Goal: Transaction & Acquisition: Purchase product/service

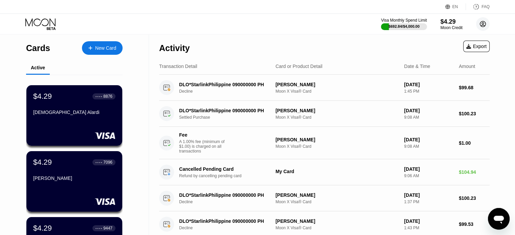
click at [485, 23] on icon at bounding box center [483, 24] width 14 height 14
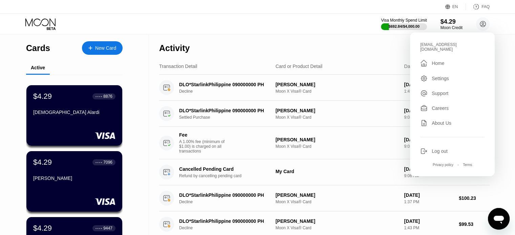
click at [289, 27] on div "Visa Monthly Spend Limit $692.84 / $4,000.00 $4.29 Moon Credit zho@erkarmoe.org…" at bounding box center [257, 24] width 515 height 20
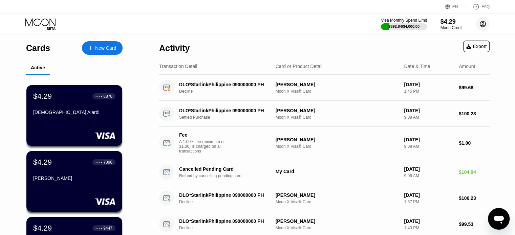
click at [487, 21] on circle at bounding box center [483, 24] width 14 height 14
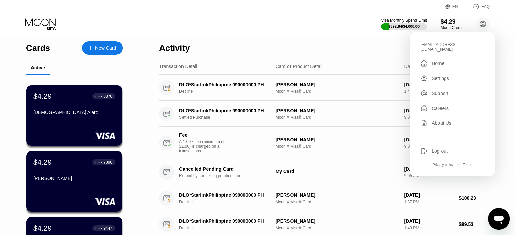
click at [346, 24] on div "Visa Monthly Spend Limit $692.84 / $4,000.00 $4.29 Moon Credit zho@erkarmoe.org…" at bounding box center [257, 24] width 515 height 20
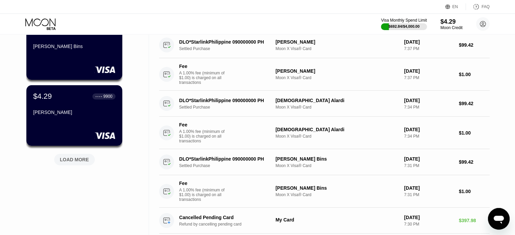
scroll to position [271, 0]
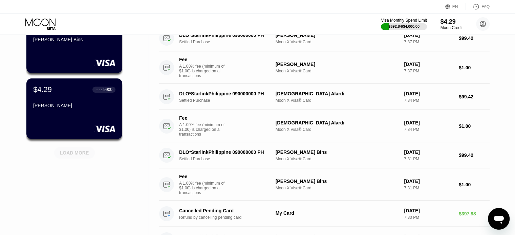
click at [78, 159] on div "LOAD MORE" at bounding box center [74, 153] width 41 height 12
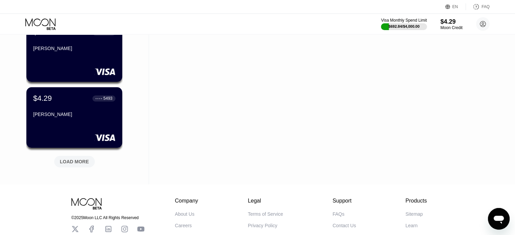
scroll to position [644, 0]
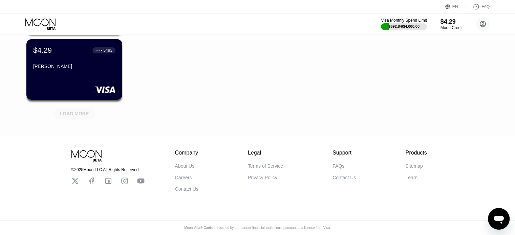
click at [79, 114] on div "LOAD MORE" at bounding box center [74, 114] width 29 height 6
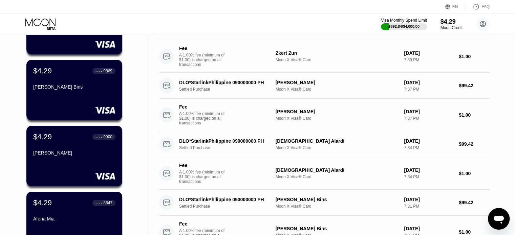
scroll to position [34, 0]
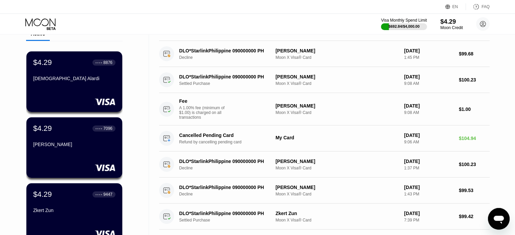
click at [445, 26] on div "Moon Credit" at bounding box center [451, 27] width 23 height 5
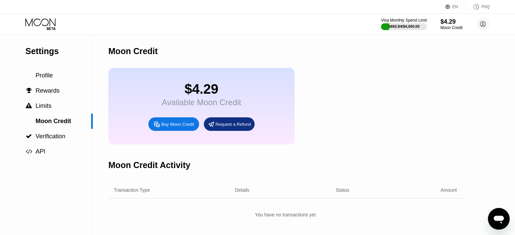
click at [173, 127] on div "Buy Moon Credit" at bounding box center [177, 125] width 33 height 6
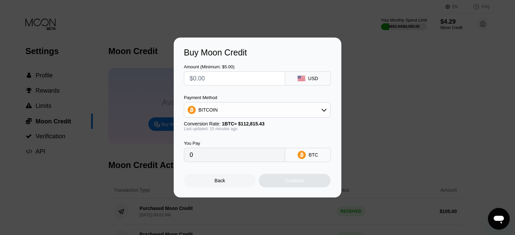
click at [227, 109] on div "BITCOIN" at bounding box center [257, 110] width 146 height 14
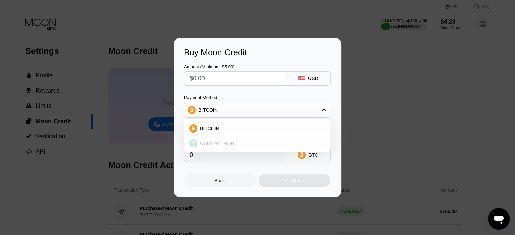
click at [204, 145] on span "USDT on TRON" at bounding box center [217, 143] width 34 height 5
type input "0.00"
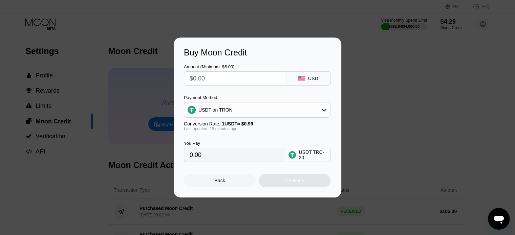
click at [209, 79] on input "text" at bounding box center [235, 79] width 90 height 14
type input "$1"
type input "1.01"
type input "$10"
type input "10.10"
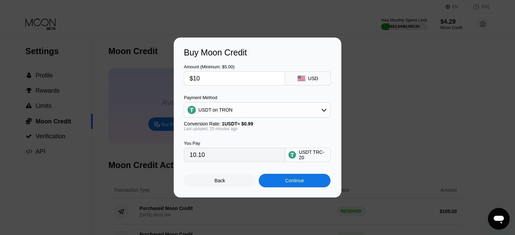
type input "$100"
type input "101.01"
type input "$100"
click at [281, 184] on div "Continue" at bounding box center [295, 181] width 72 height 14
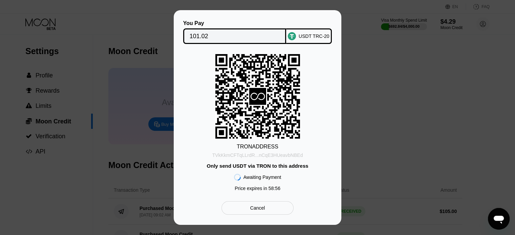
click at [275, 155] on div "TVkKkmCFTqLLrdR...nCqE3HUeavbNBEd" at bounding box center [257, 155] width 91 height 5
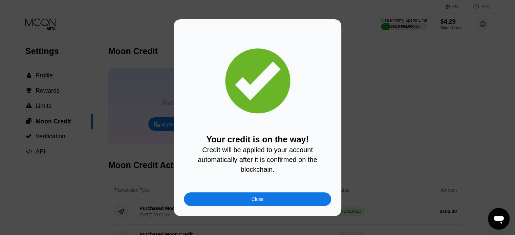
click at [262, 197] on div "Close" at bounding box center [257, 200] width 147 height 14
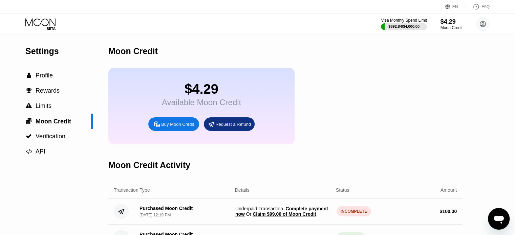
click at [280, 217] on span "Claim $99.00 of Moon Credit" at bounding box center [284, 214] width 63 height 5
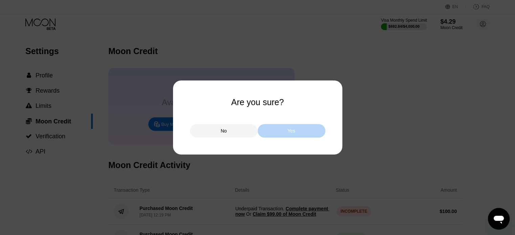
click at [312, 134] on div "Yes" at bounding box center [292, 131] width 68 height 14
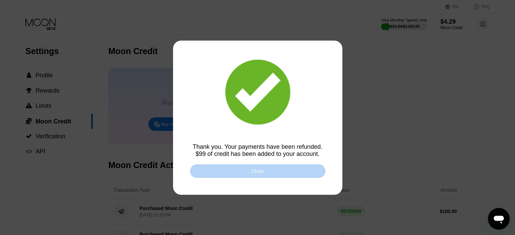
click at [299, 170] on div "Close" at bounding box center [257, 172] width 135 height 14
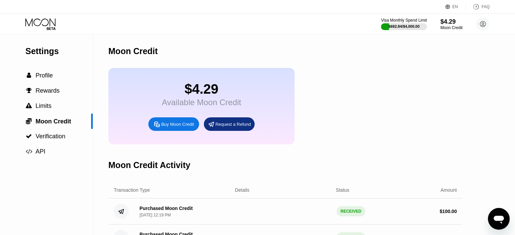
click at [51, 27] on icon at bounding box center [40, 24] width 31 height 12
